Goal: Task Accomplishment & Management: Manage account settings

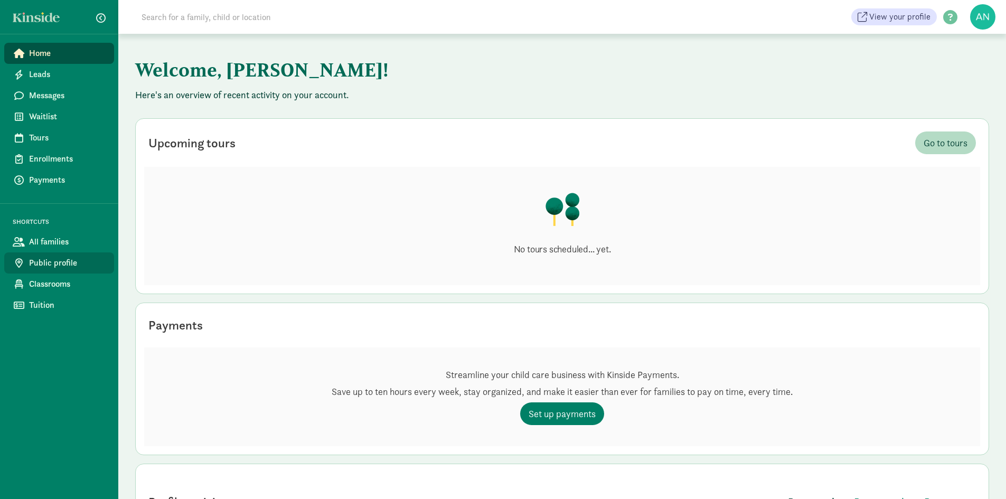
click at [58, 265] on span "Public profile" at bounding box center [67, 263] width 77 height 13
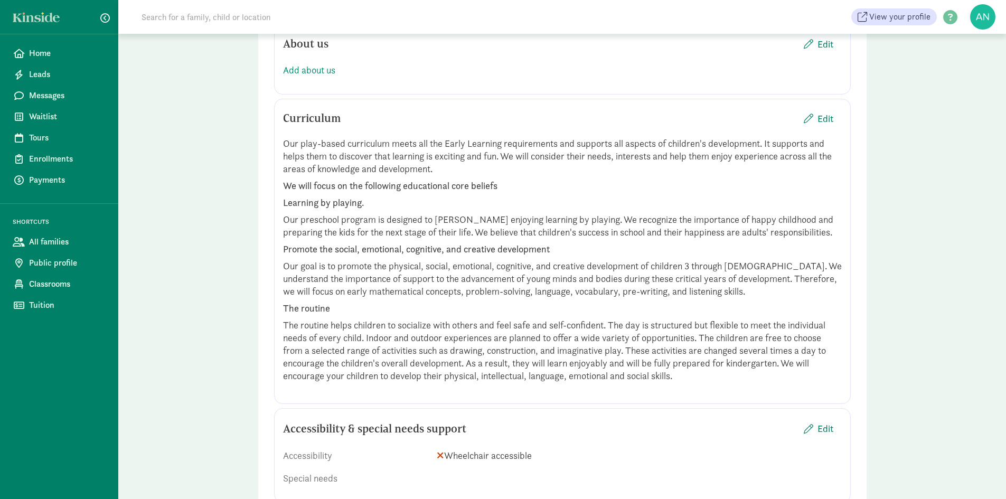
scroll to position [1003, 0]
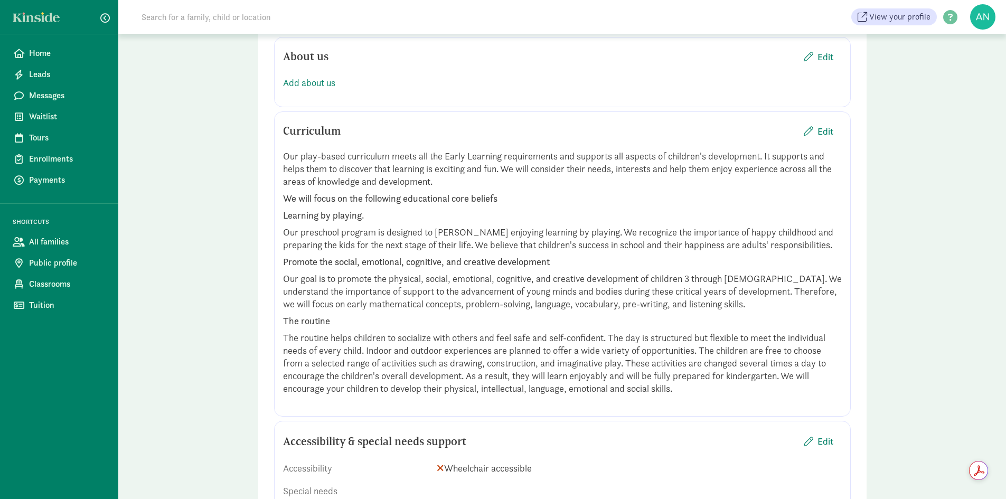
drag, startPoint x: 283, startPoint y: 156, endPoint x: 694, endPoint y: 391, distance: 473.2
click at [694, 391] on div "Our play-based curriculum meets all the Early Learning requirements and support…" at bounding box center [562, 272] width 559 height 245
copy div "Our play-based curriculum meets all the Early Learning requirements and support…"
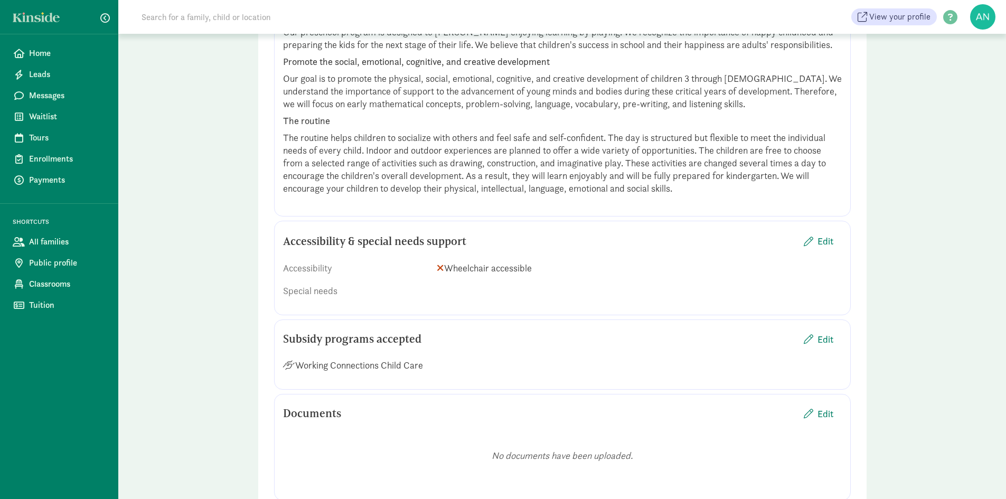
scroll to position [1267, 0]
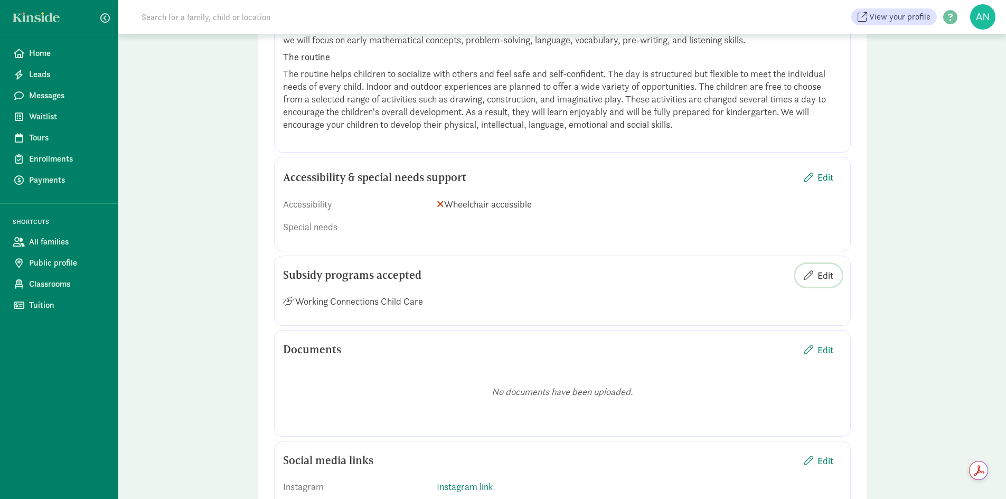
click at [826, 280] on span "Edit" at bounding box center [825, 275] width 16 height 14
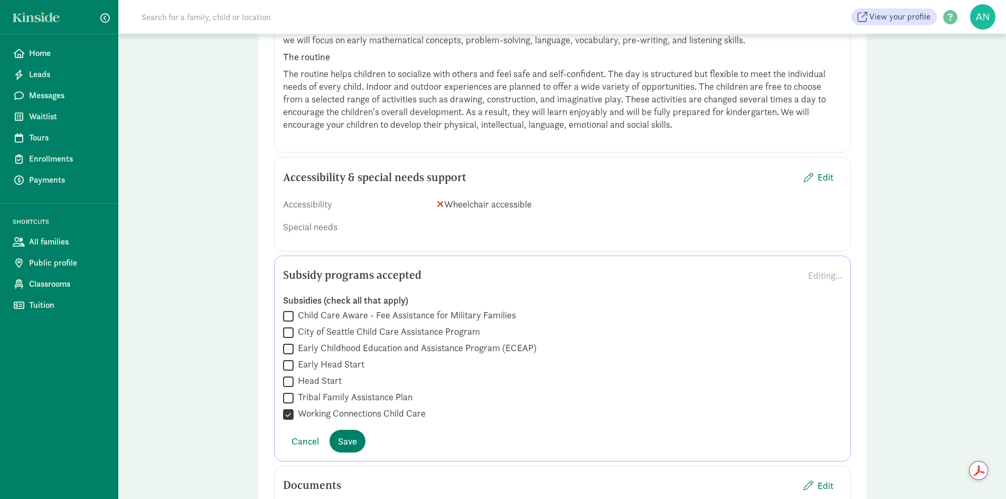
click at [289, 349] on input "Early Childhood Education and Assistance Program (ECEAP)" at bounding box center [288, 349] width 11 height 14
checkbox input "true"
click at [285, 335] on input "City of Seattle Child Care Assistance Program" at bounding box center [288, 332] width 11 height 14
checkbox input "true"
click at [347, 442] on span "Save" at bounding box center [347, 441] width 19 height 14
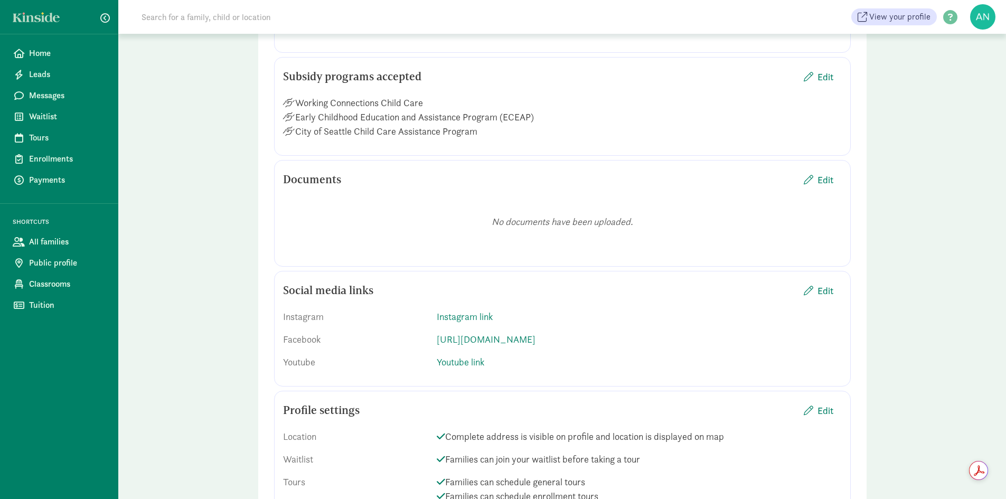
scroll to position [1478, 0]
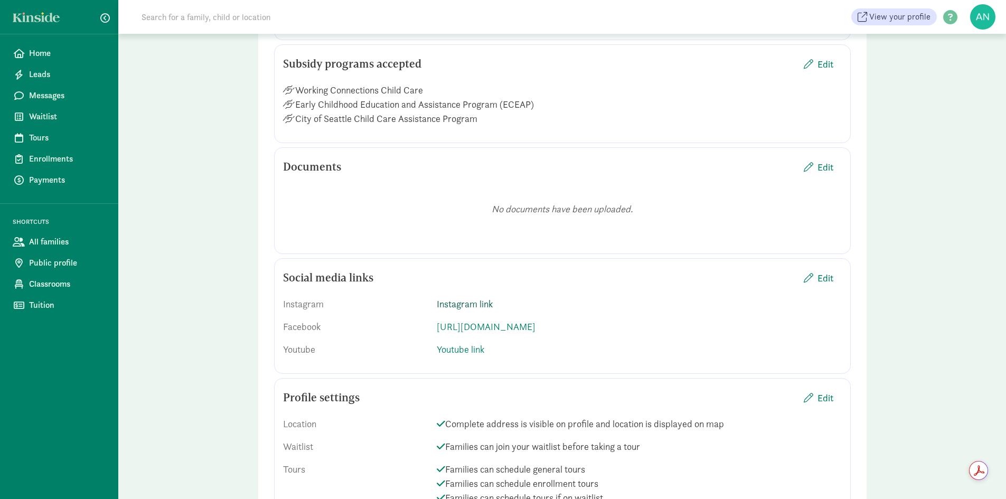
click at [478, 305] on link "Instagram link" at bounding box center [465, 304] width 56 height 12
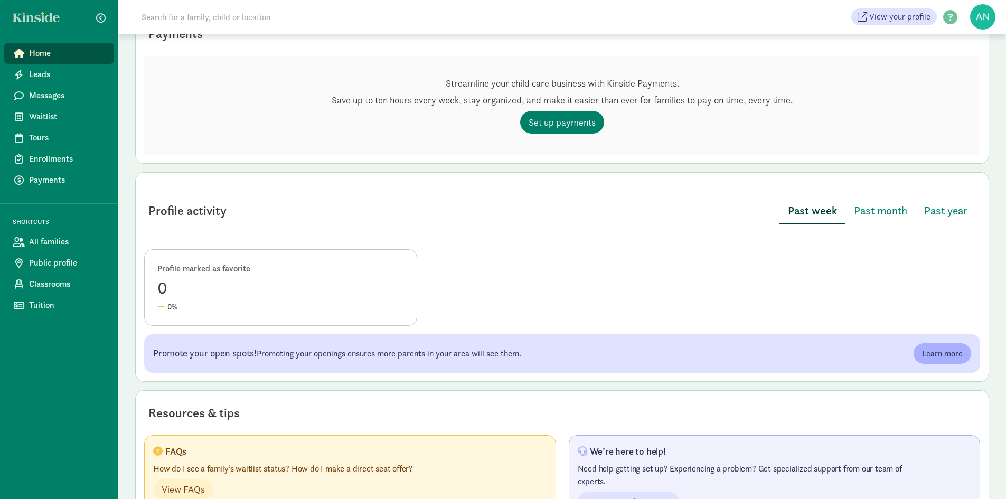
scroll to position [338, 0]
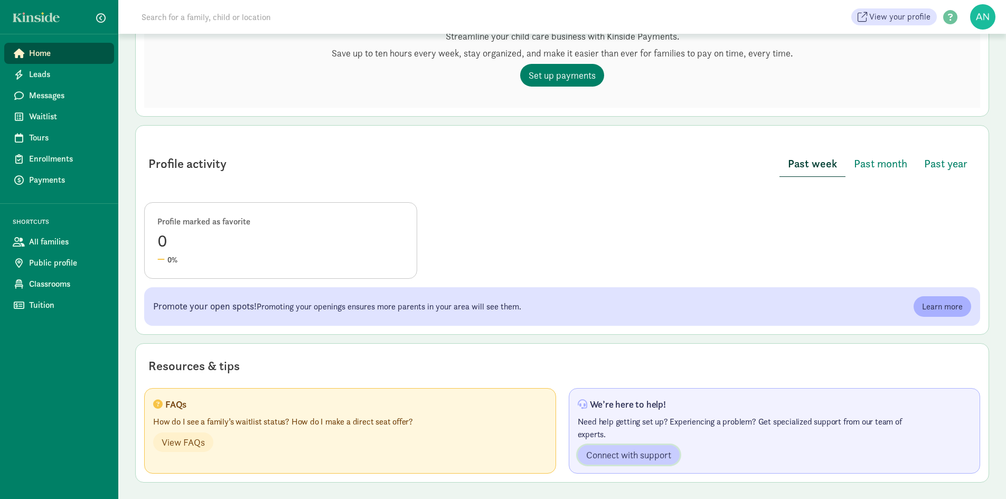
click at [617, 453] on span "Connect with support" at bounding box center [628, 455] width 85 height 14
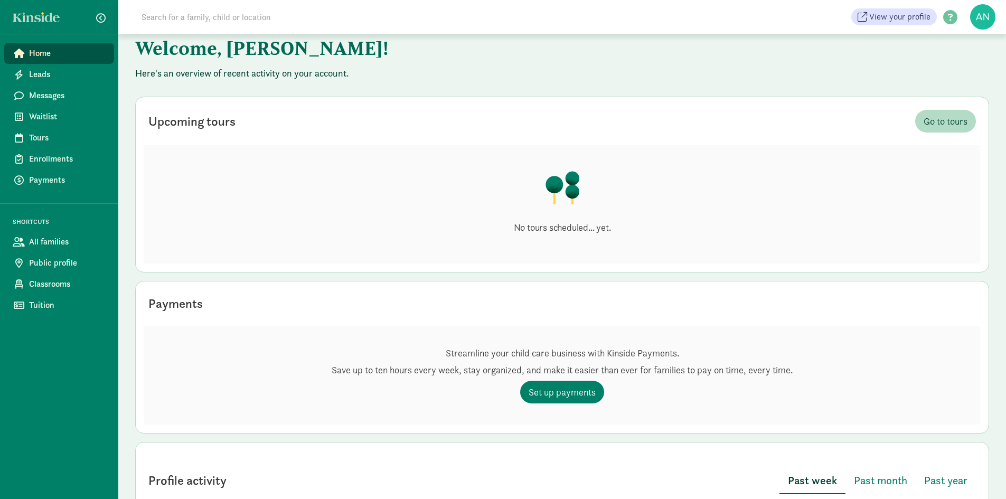
scroll to position [0, 0]
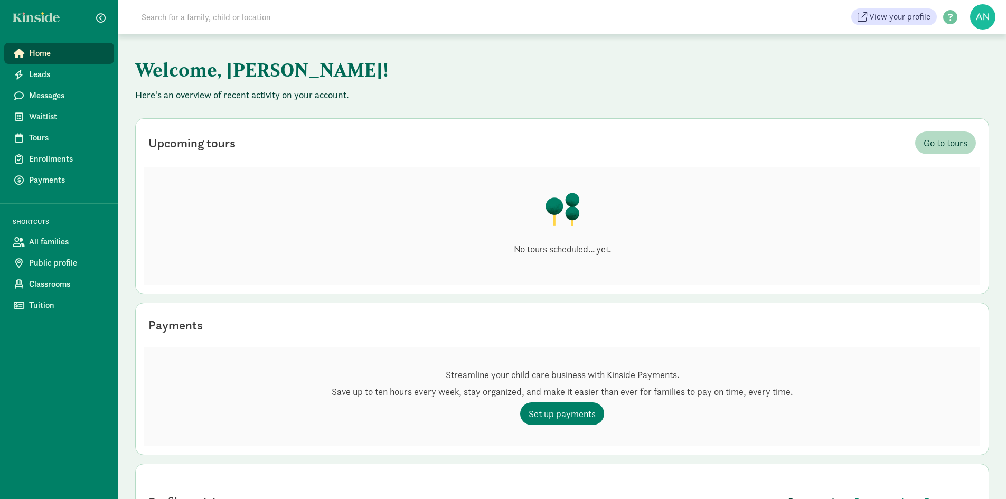
click at [46, 53] on span "Home" at bounding box center [67, 53] width 77 height 13
click at [46, 56] on span "Home" at bounding box center [67, 53] width 77 height 13
click at [893, 22] on span "View your profile" at bounding box center [899, 17] width 61 height 13
click at [49, 50] on span "Home" at bounding box center [67, 53] width 77 height 13
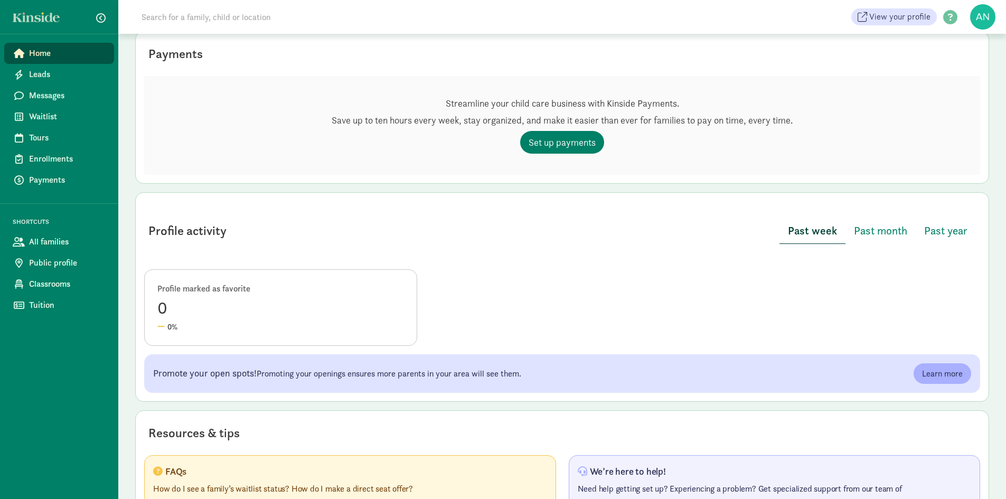
scroll to position [180, 0]
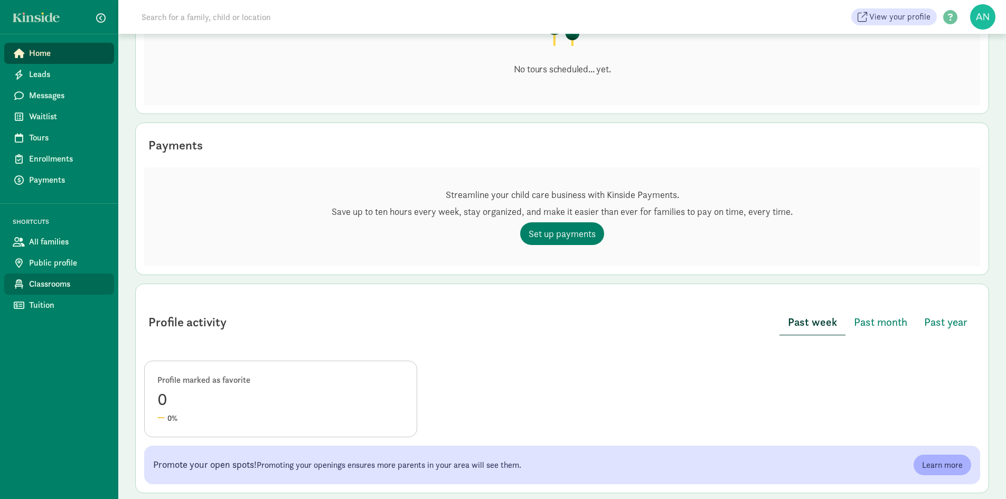
click at [60, 286] on span "Classrooms" at bounding box center [67, 284] width 77 height 13
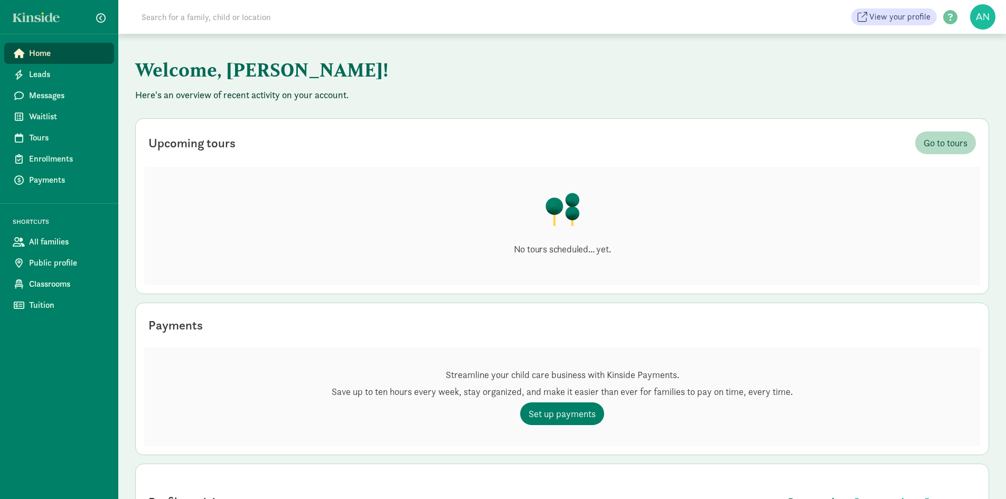
click at [42, 54] on span "Home" at bounding box center [67, 53] width 77 height 13
click at [916, 21] on span "View your profile" at bounding box center [899, 17] width 61 height 13
click at [40, 18] on link at bounding box center [39, 17] width 53 height 10
click at [986, 18] on figure at bounding box center [982, 16] width 25 height 25
click at [968, 37] on link "User Profile" at bounding box center [973, 40] width 42 height 13
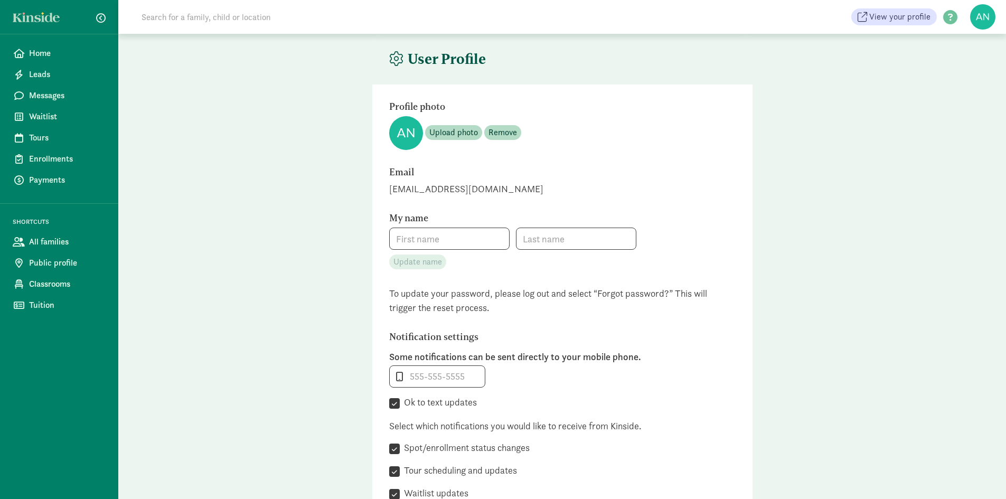
type input "[PERSON_NAME]"
type input "Makyova"
type input "+12063494188"
checkbox input "true"
click at [54, 56] on span "Home" at bounding box center [67, 53] width 77 height 13
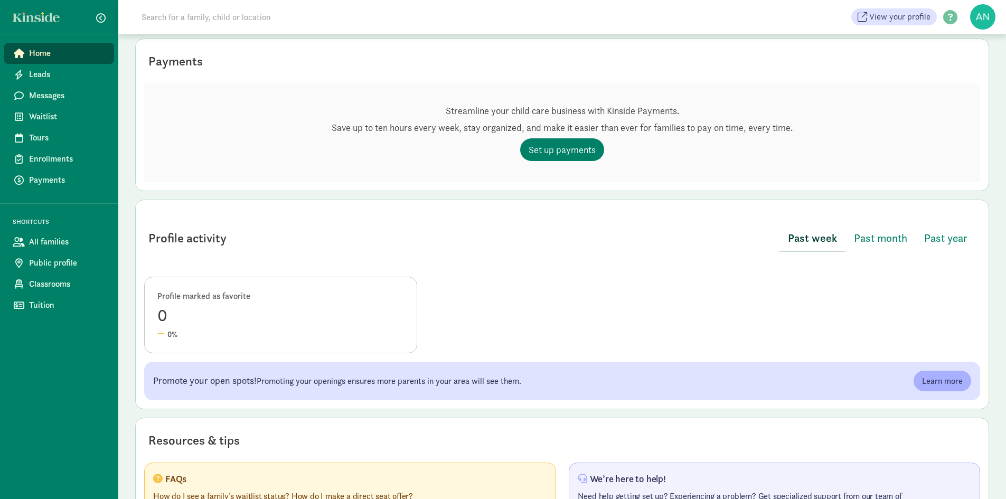
scroll to position [338, 0]
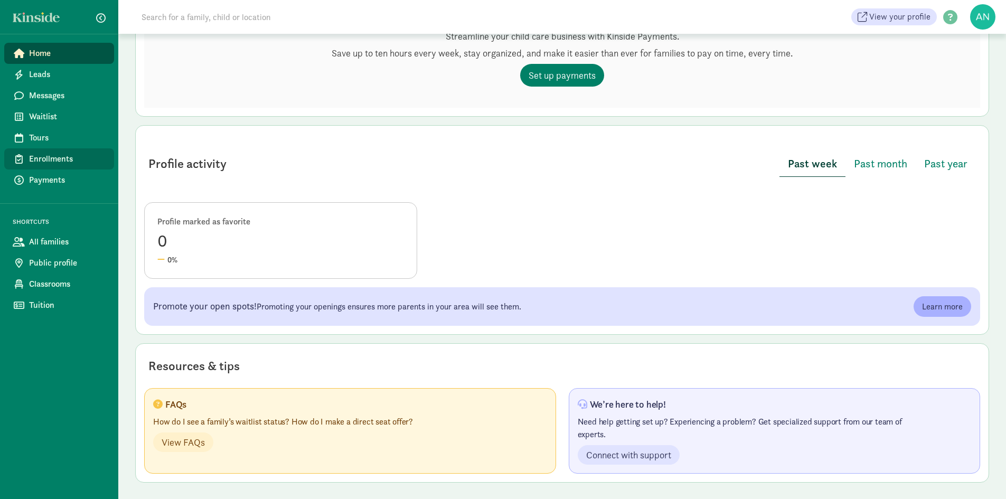
click at [26, 157] on link "Enrollments" at bounding box center [59, 158] width 110 height 21
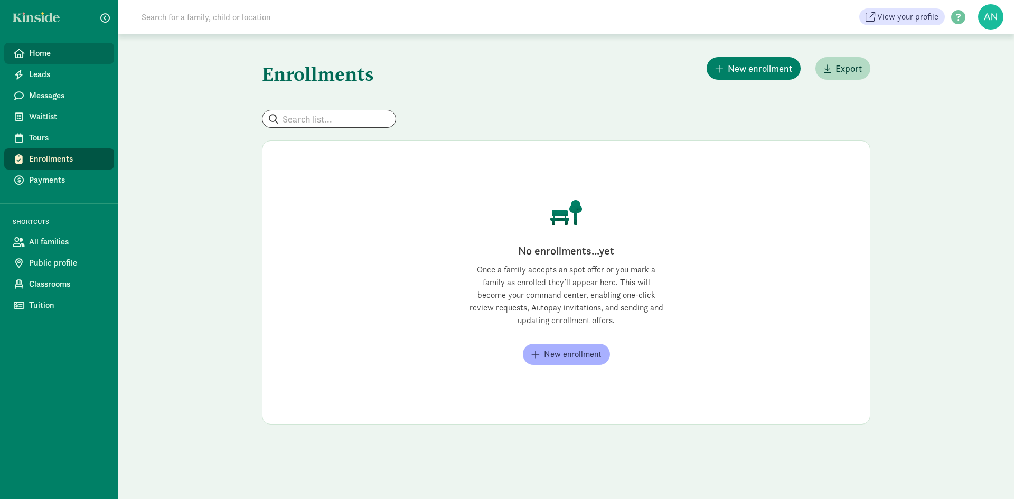
click at [37, 50] on span "Home" at bounding box center [67, 53] width 77 height 13
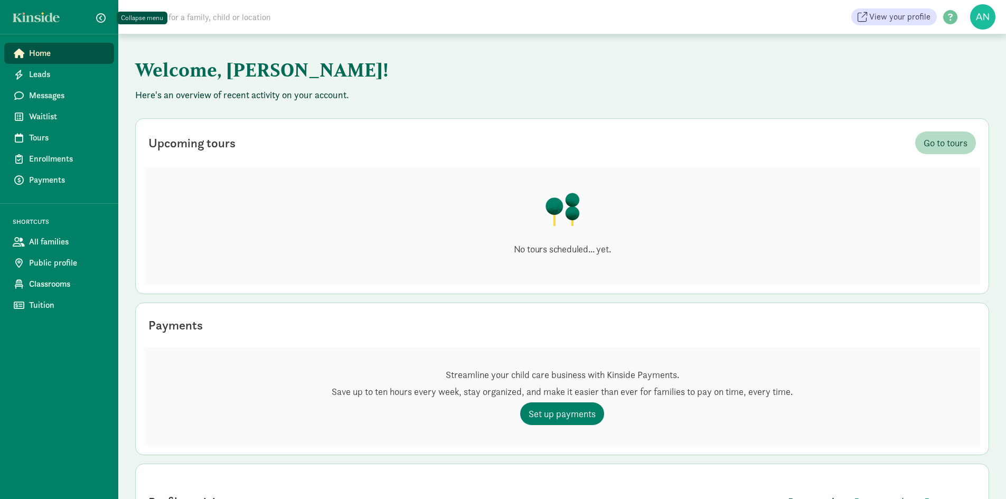
click at [95, 16] on button "button" at bounding box center [101, 18] width 26 height 18
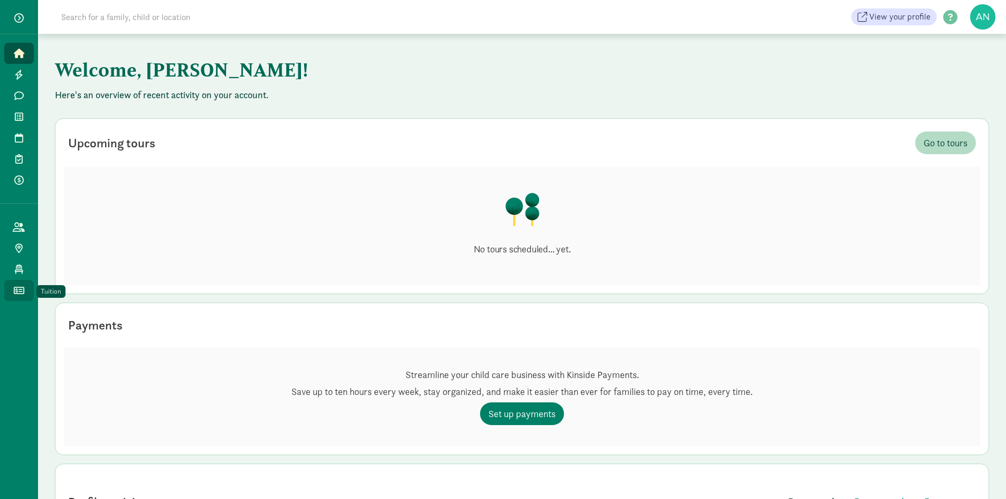
click at [18, 289] on icon at bounding box center [19, 291] width 11 height 10
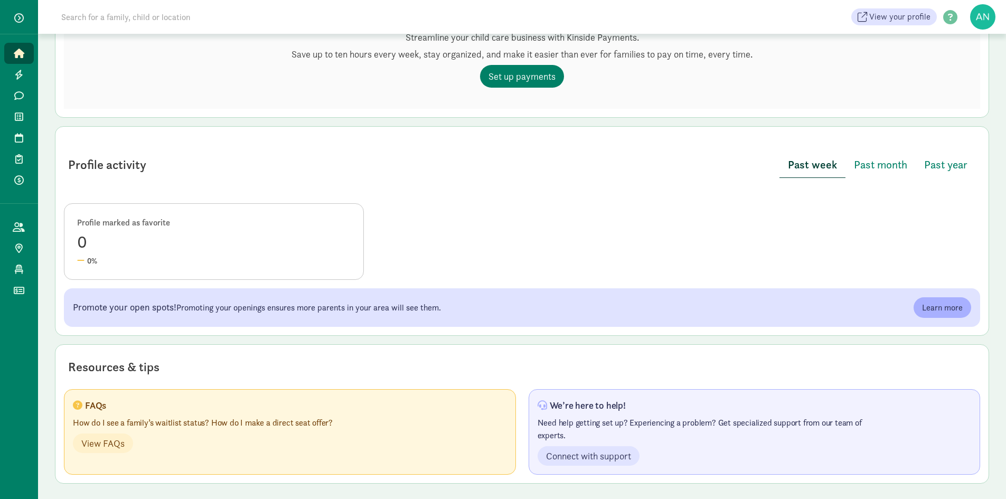
scroll to position [338, 0]
click at [22, 289] on icon at bounding box center [19, 291] width 11 height 10
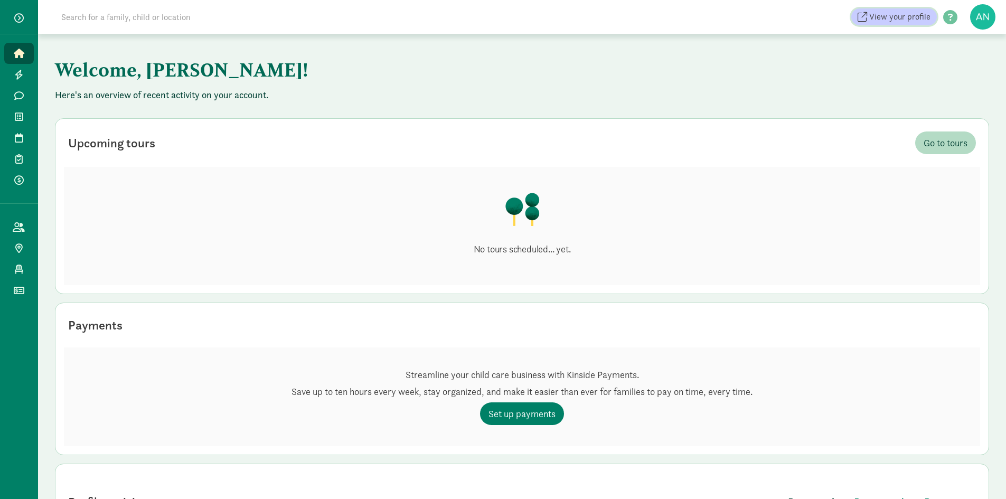
click at [863, 17] on span at bounding box center [862, 17] width 10 height 10
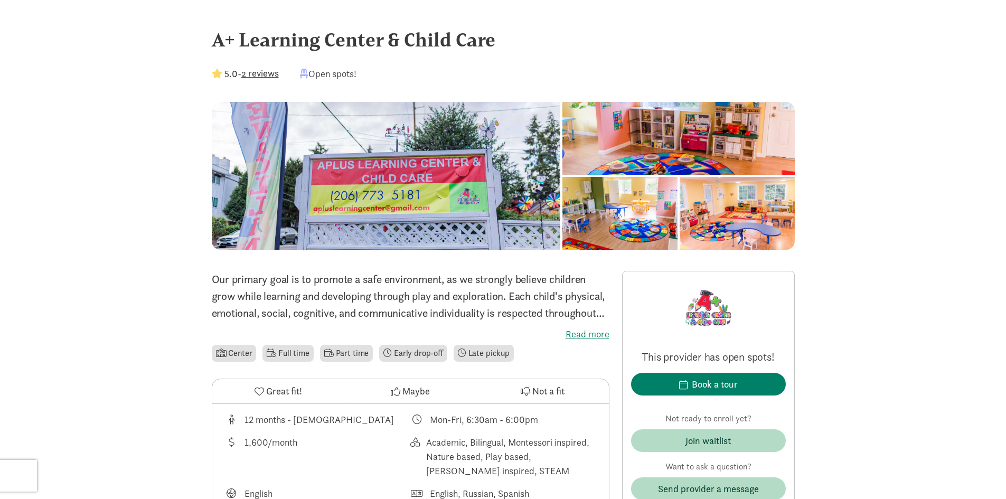
click at [744, 221] on div at bounding box center [736, 213] width 115 height 73
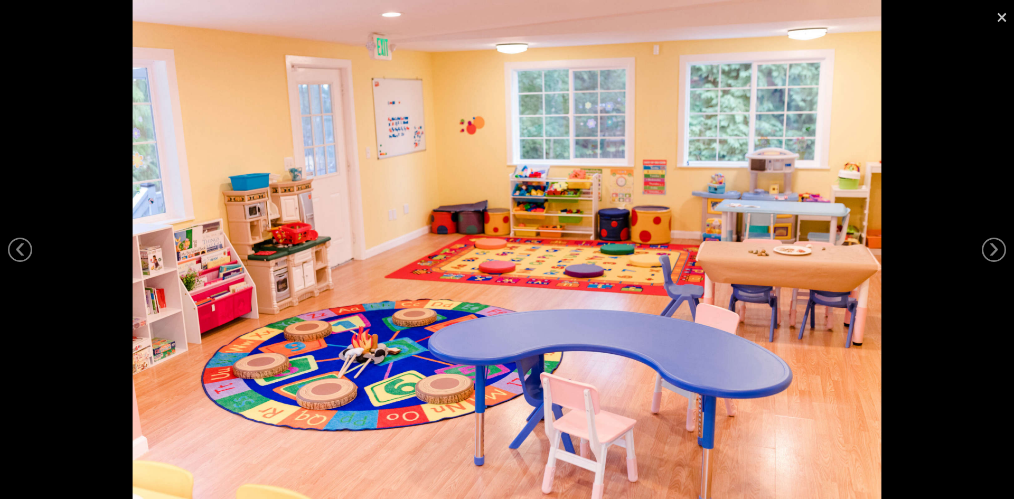
click at [996, 16] on link "×" at bounding box center [1001, 16] width 24 height 32
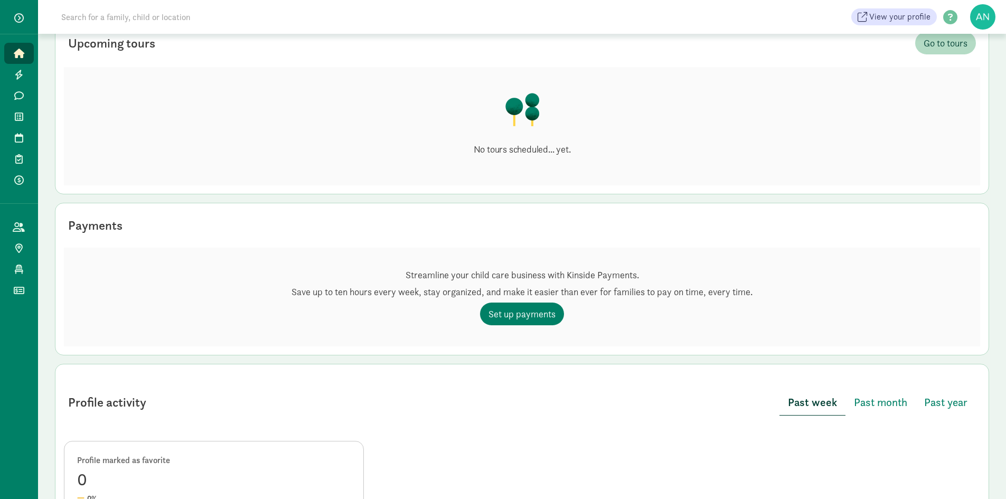
scroll to position [106, 0]
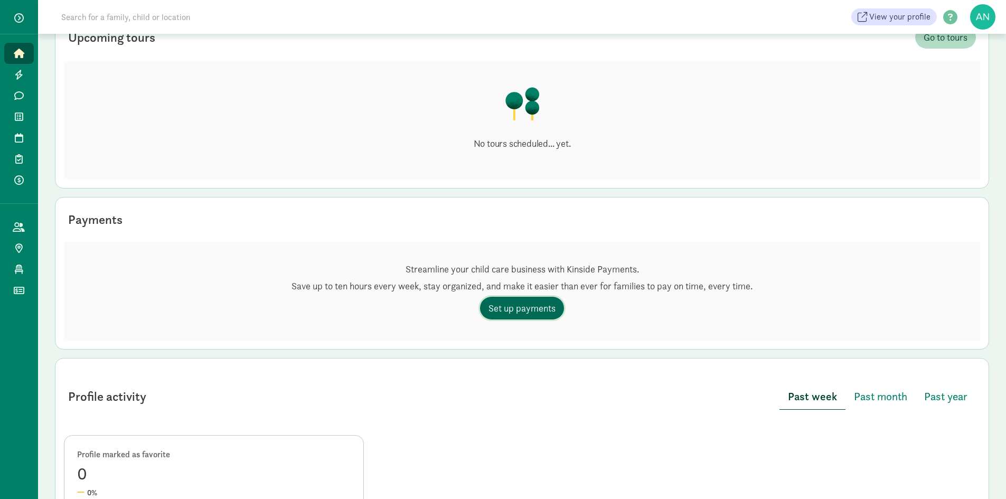
click at [531, 309] on span "Set up payments" at bounding box center [521, 308] width 67 height 14
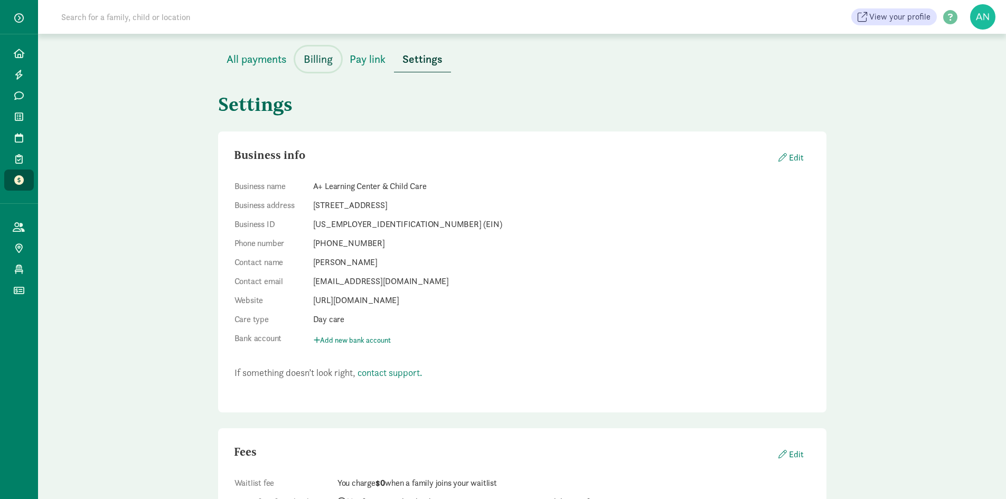
click at [313, 58] on span "Billing" at bounding box center [318, 59] width 29 height 17
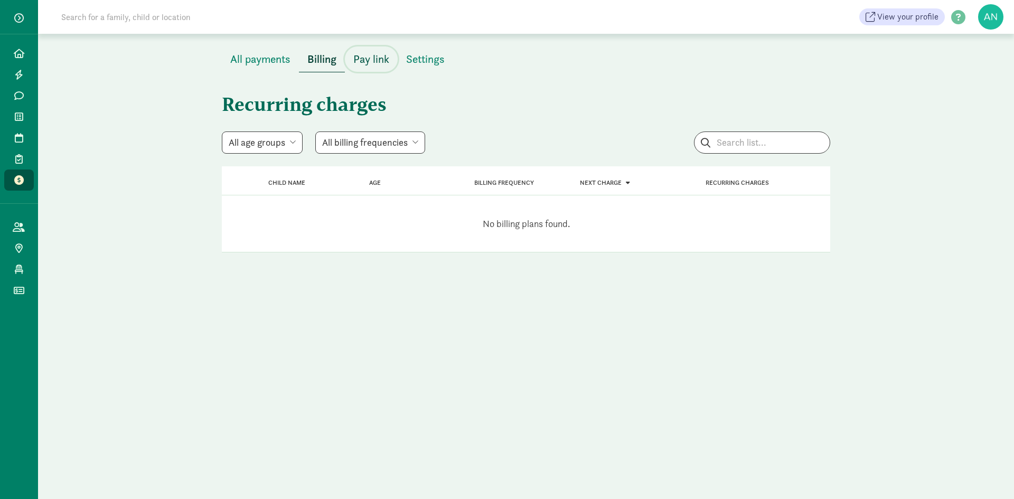
click at [379, 58] on span "Pay link" at bounding box center [371, 59] width 36 height 17
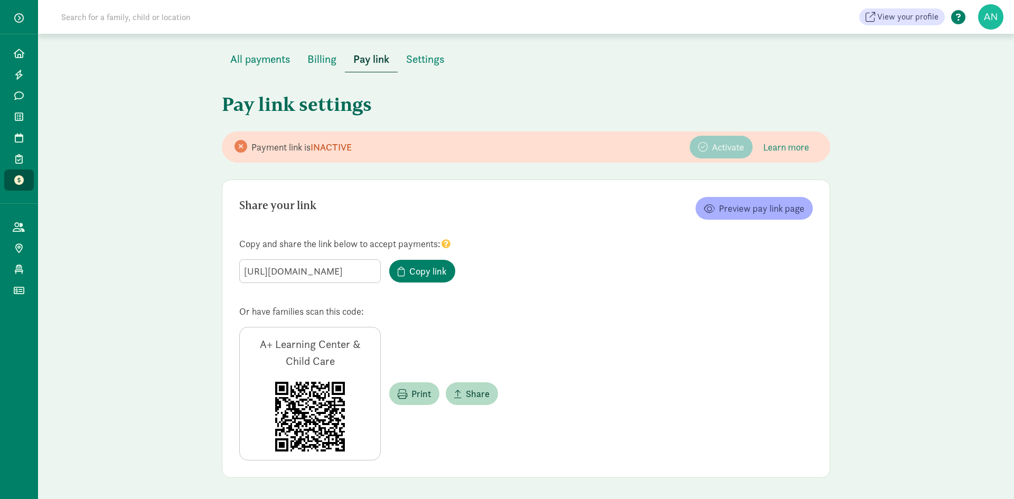
click at [957, 17] on span at bounding box center [957, 18] width 27 height 14
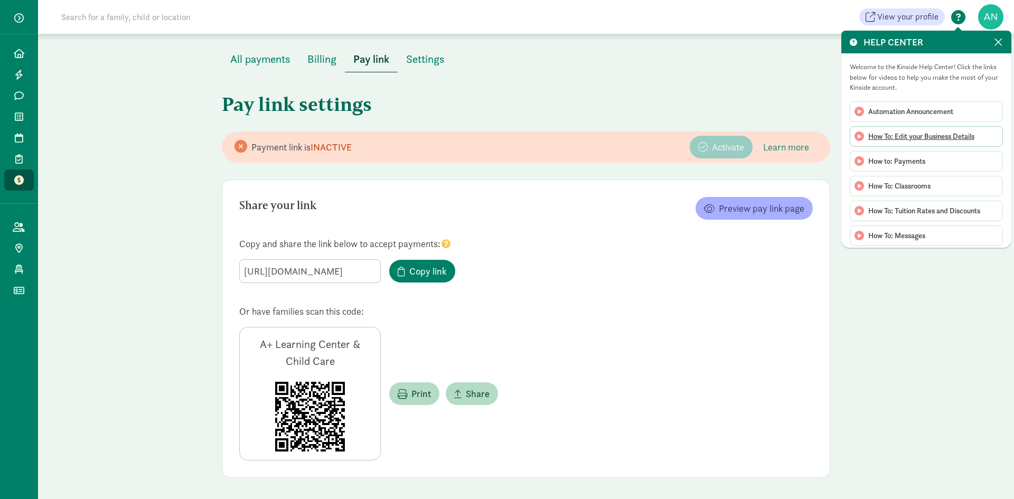
click at [898, 137] on span "How To: Edit your Business Details" at bounding box center [921, 136] width 106 height 11
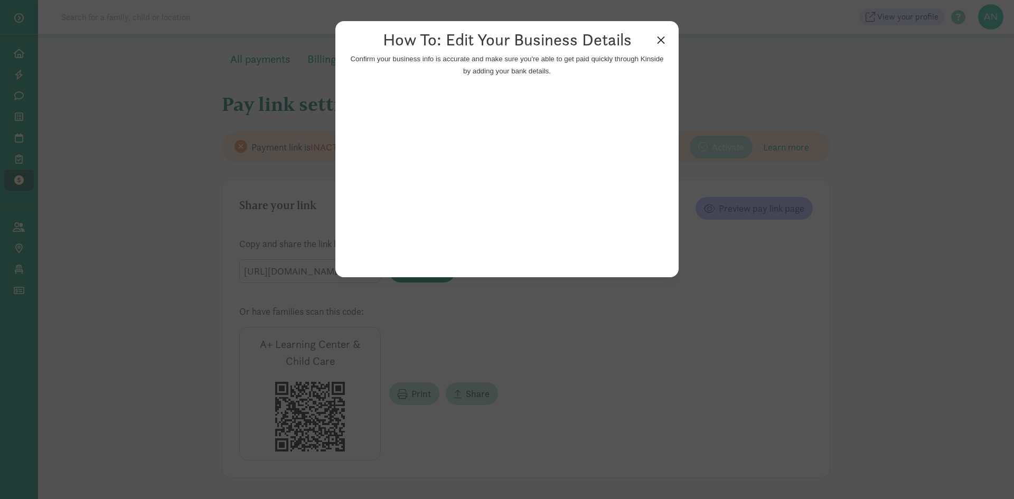
click at [655, 41] on link "×" at bounding box center [660, 39] width 18 height 19
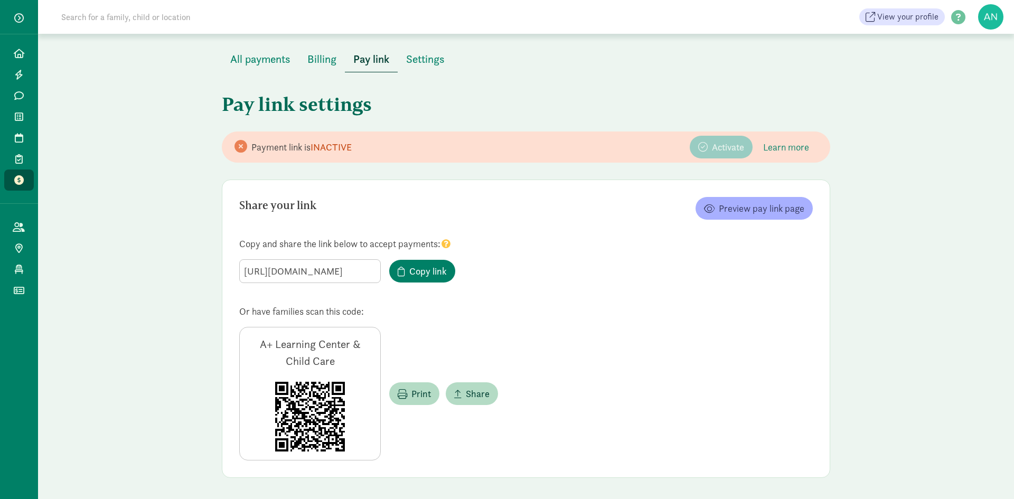
click at [988, 18] on figure at bounding box center [990, 16] width 25 height 25
click at [18, 54] on icon at bounding box center [19, 54] width 11 height 10
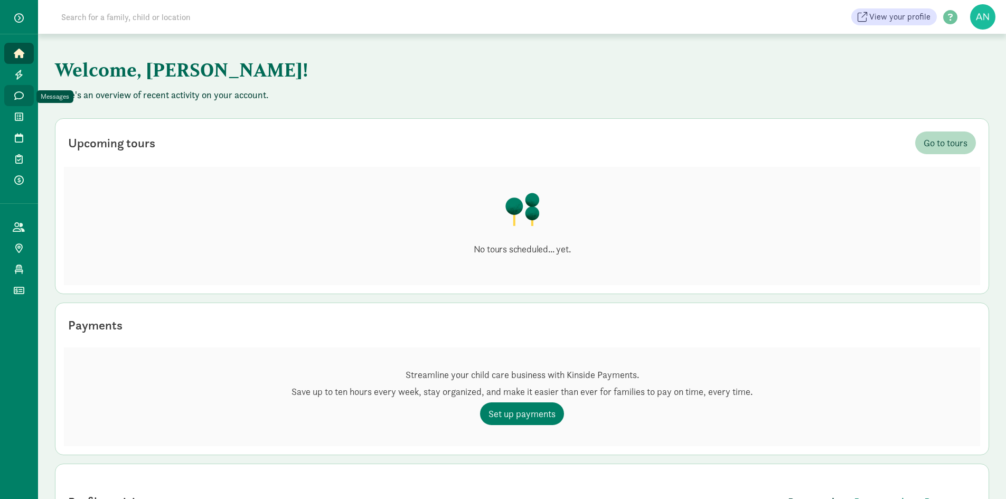
click at [21, 94] on icon at bounding box center [19, 96] width 10 height 10
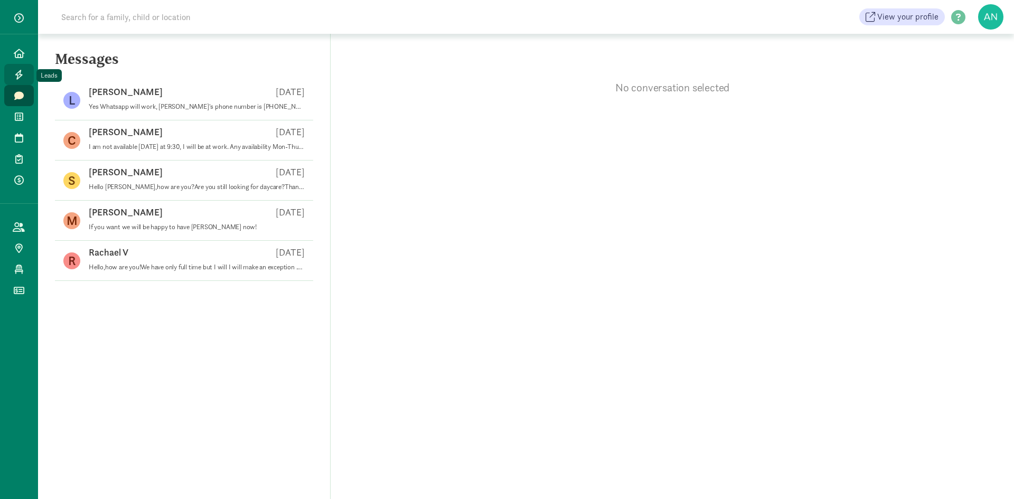
click at [21, 76] on icon at bounding box center [19, 75] width 8 height 10
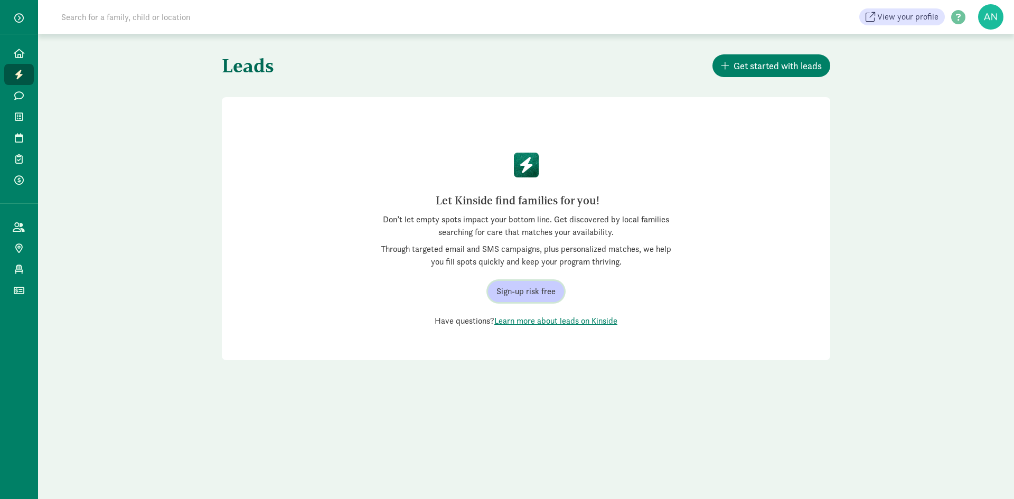
click at [526, 293] on span "Sign-up risk free" at bounding box center [525, 291] width 59 height 13
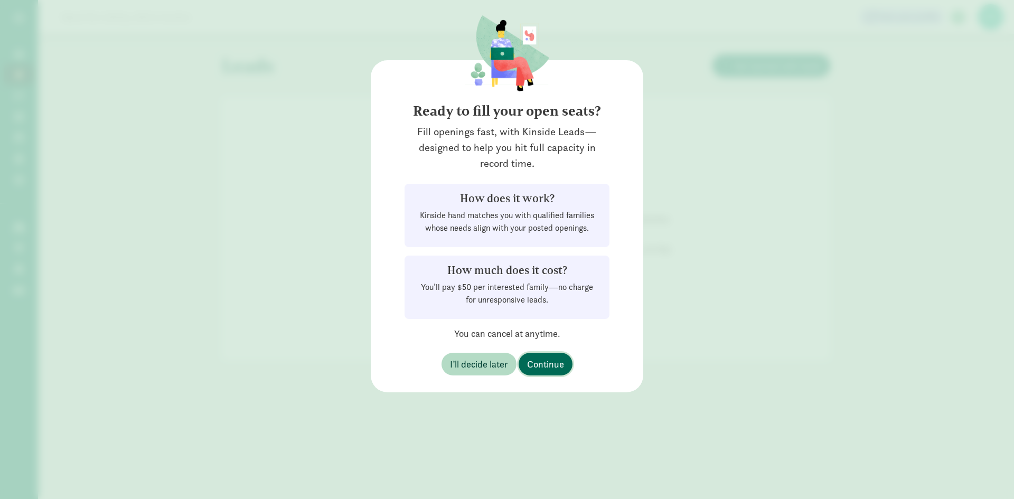
click at [551, 367] on span "Continue" at bounding box center [545, 364] width 37 height 14
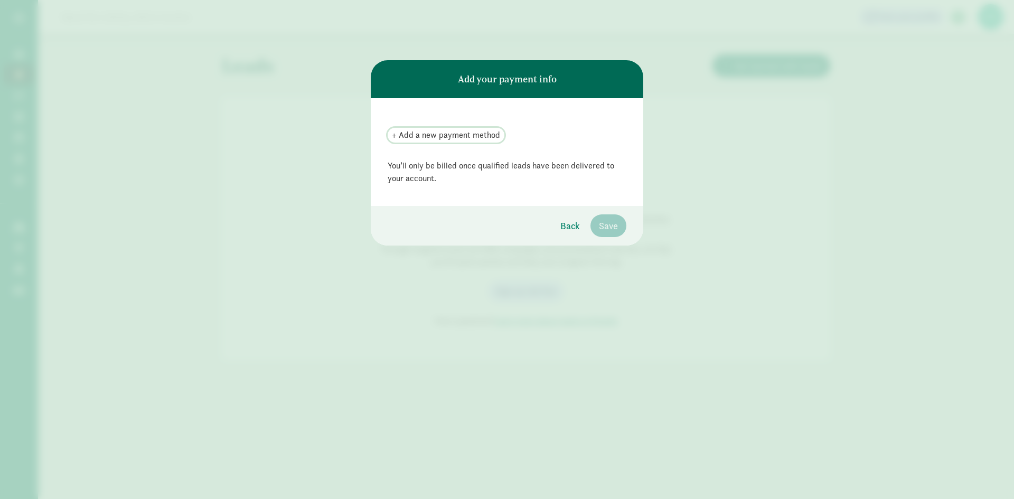
click at [480, 137] on span "+ Add a new payment method" at bounding box center [446, 135] width 108 height 13
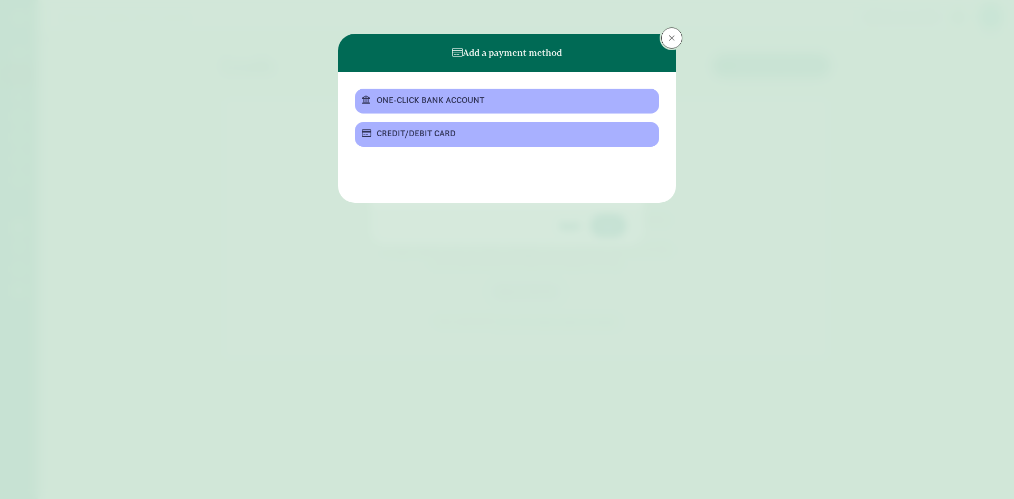
click at [674, 37] on span at bounding box center [671, 38] width 6 height 8
